Goal: Task Accomplishment & Management: Manage account settings

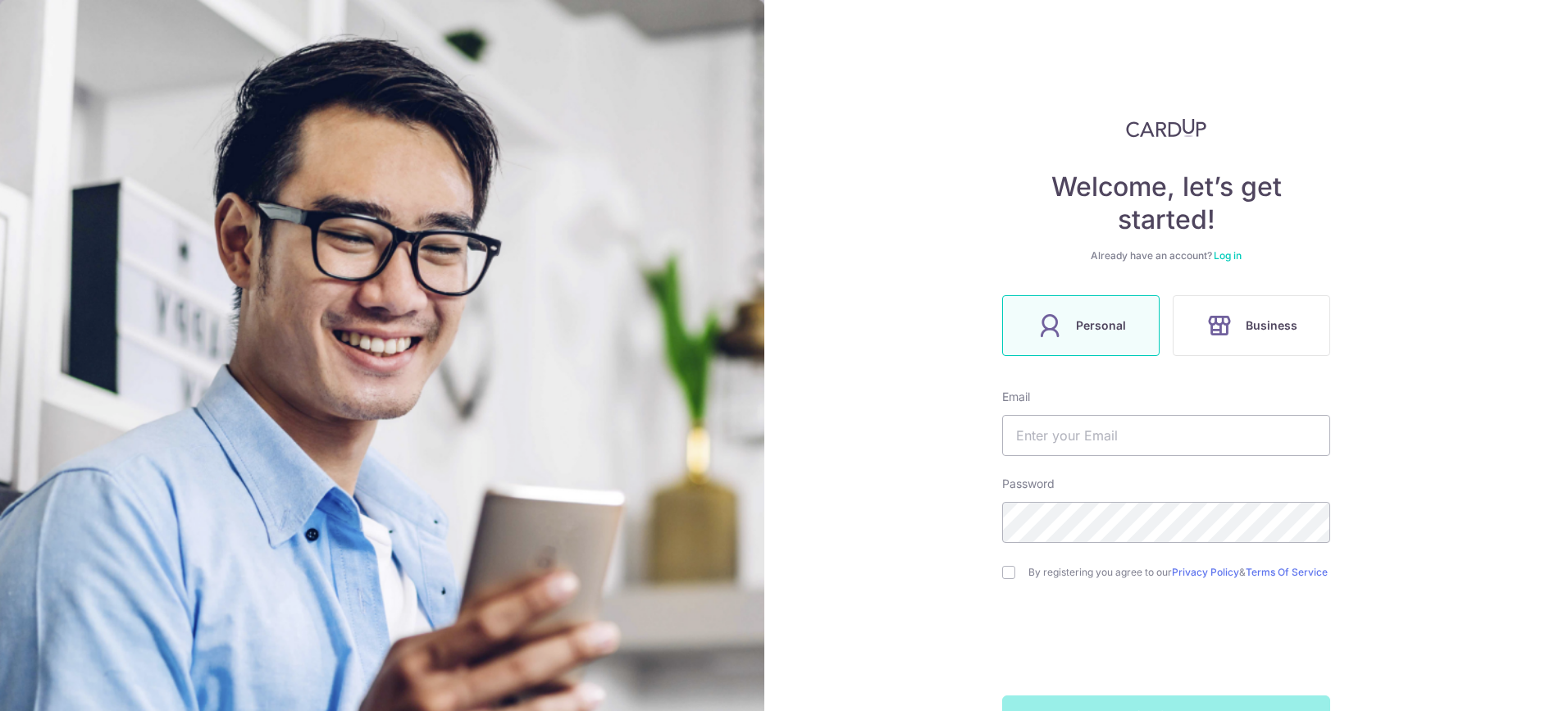
click at [1229, 250] on link "Log in" at bounding box center [1228, 256] width 28 height 13
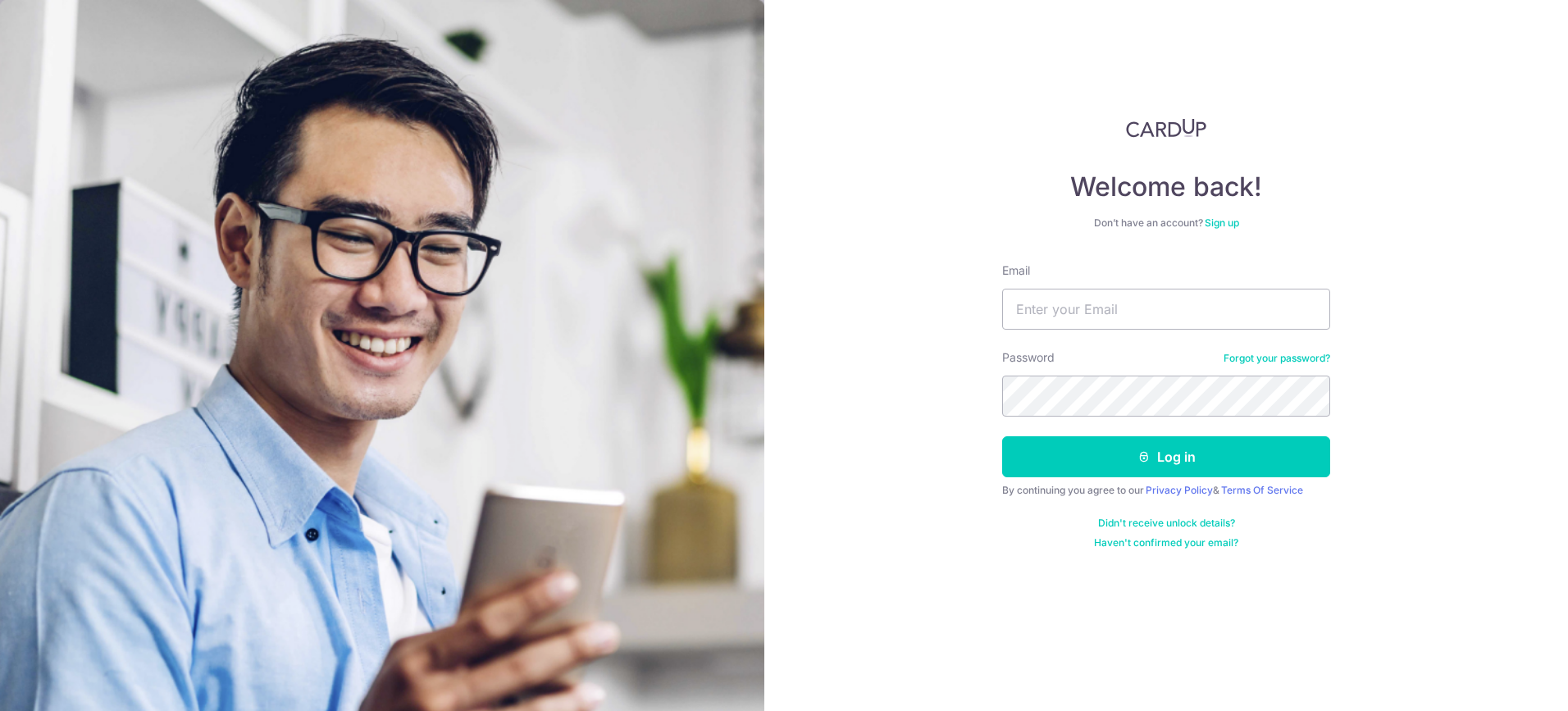
type input "[EMAIL_ADDRESS][DOMAIN_NAME]"
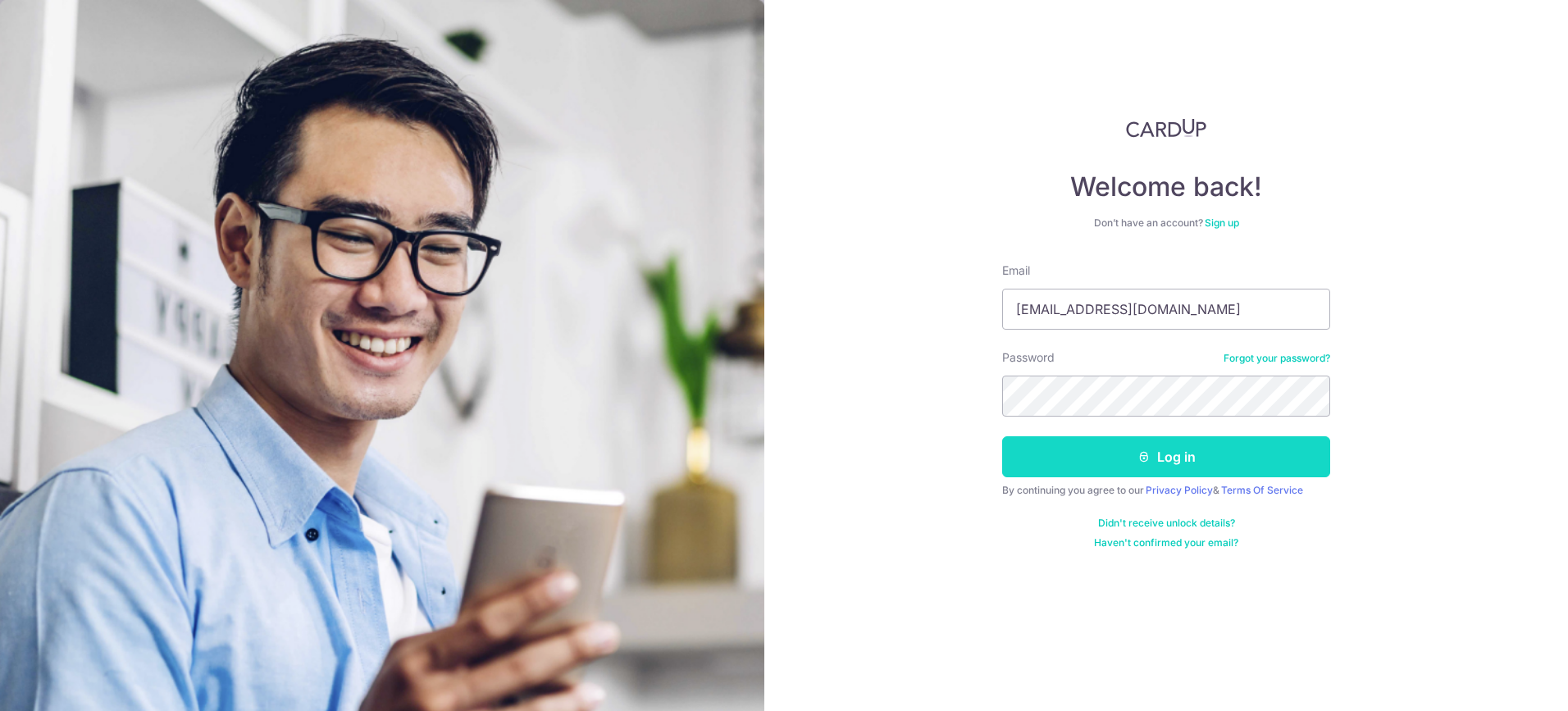
click at [1113, 441] on button "Log in" at bounding box center [1166, 456] width 328 height 41
